Goal: Task Accomplishment & Management: Use online tool/utility

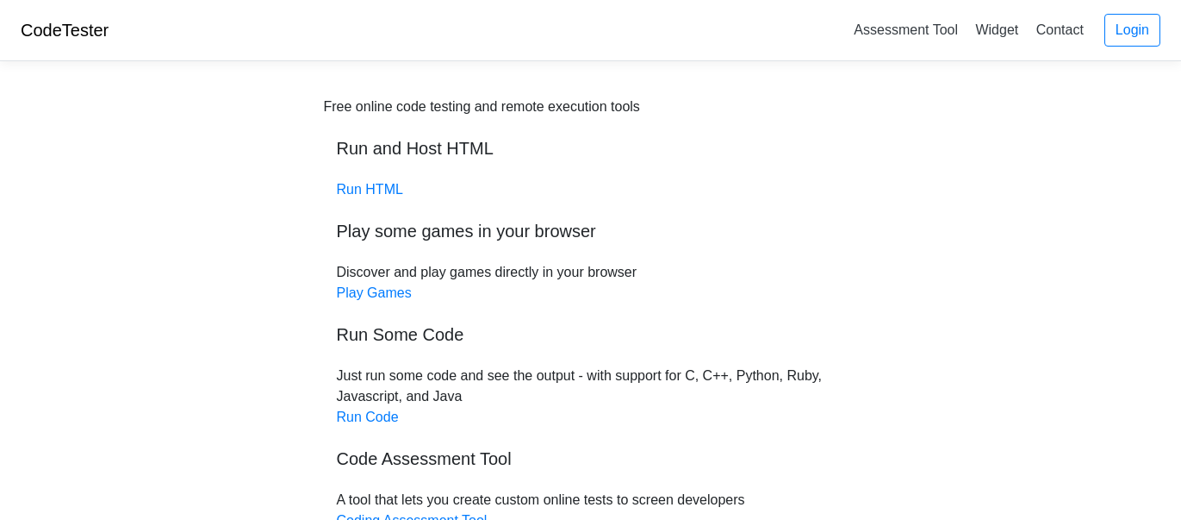
click at [794, 324] on h5 "Run Some Code" at bounding box center [591, 334] width 508 height 21
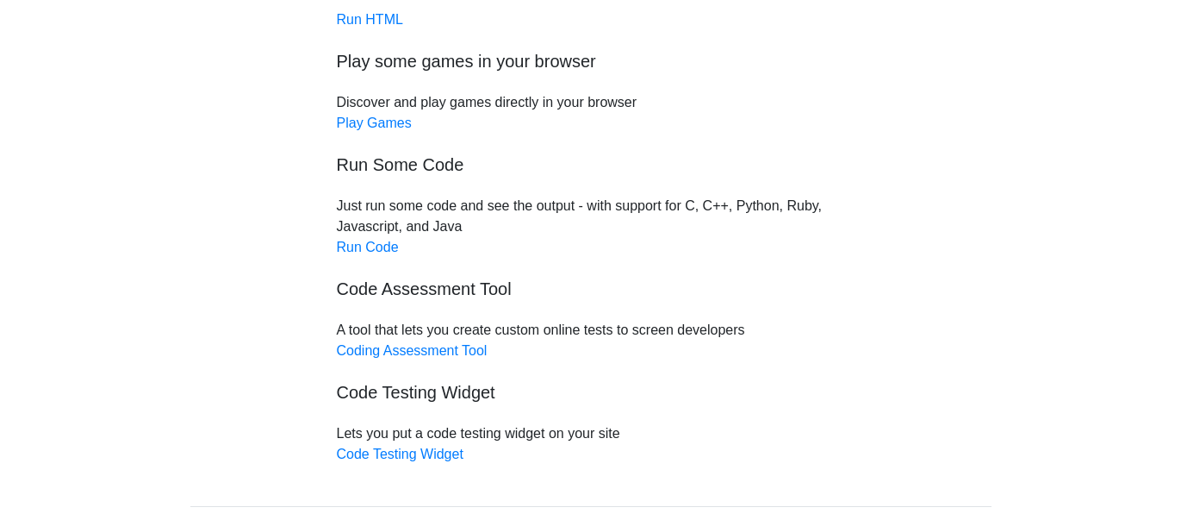
scroll to position [171, 0]
click at [350, 248] on link "Run Code" at bounding box center [368, 245] width 62 height 15
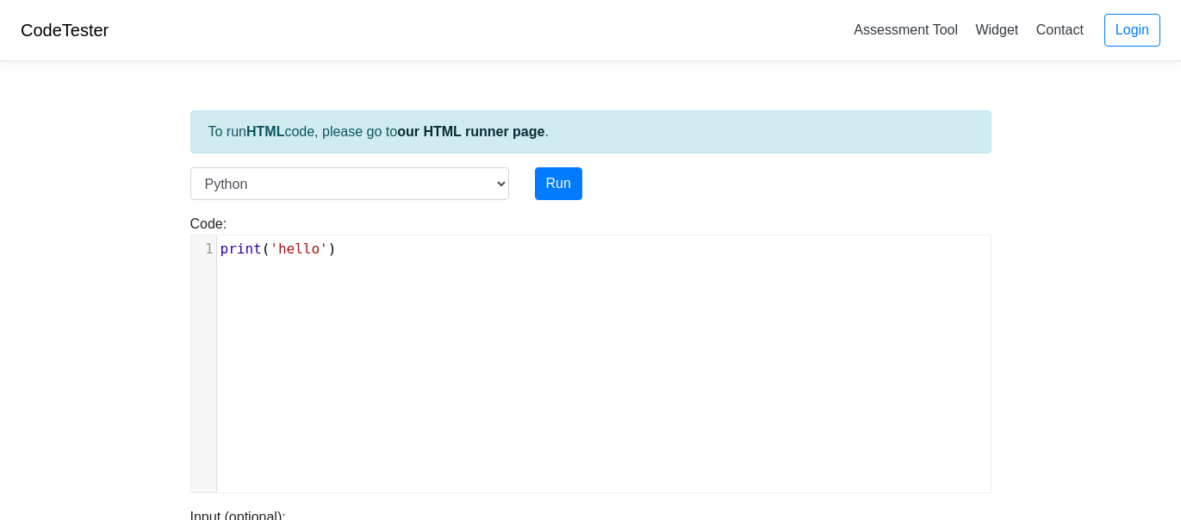
click at [623, 254] on pre "print ( 'hello' )" at bounding box center [604, 249] width 774 height 21
click at [569, 183] on button "Run" at bounding box center [558, 183] width 47 height 33
type input "[URL][DOMAIN_NAME]"
type textarea "Stdout: hello"
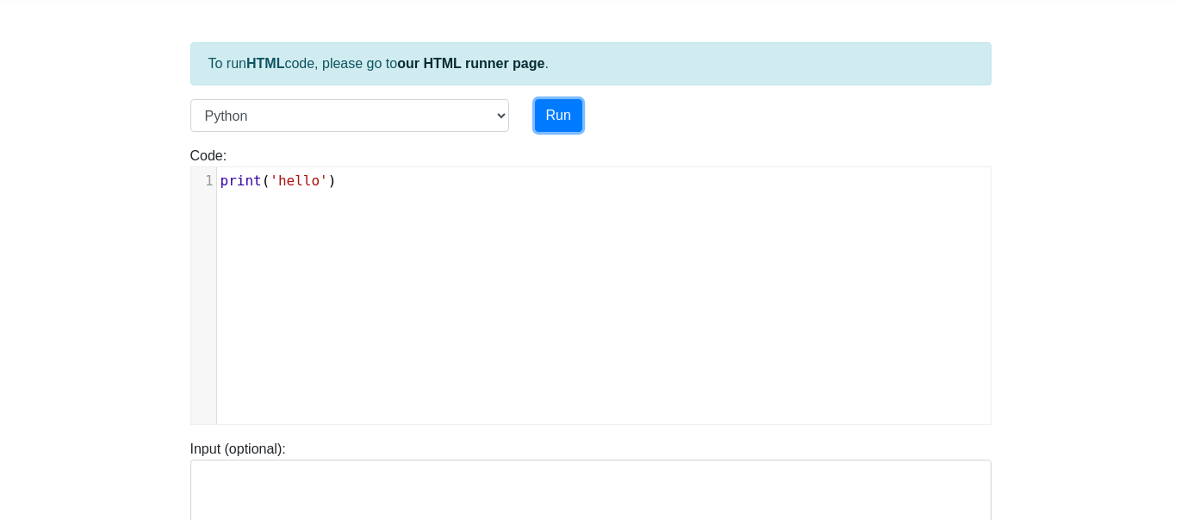
scroll to position [34, 0]
